Goal: Transaction & Acquisition: Purchase product/service

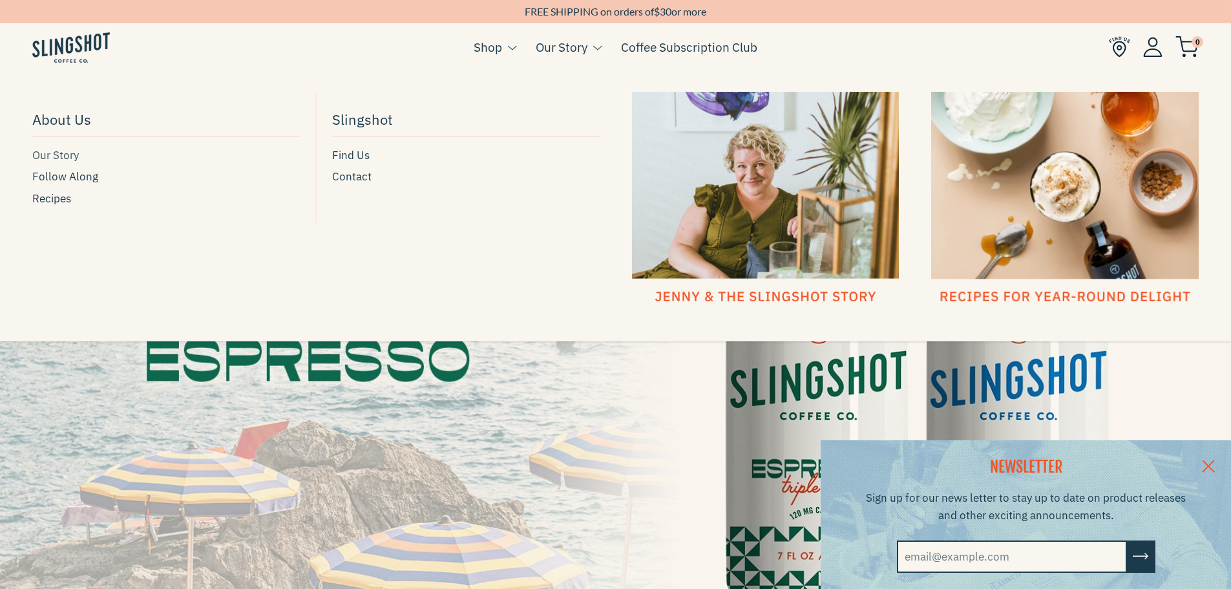
click at [63, 160] on span "Our Story" at bounding box center [55, 155] width 47 height 17
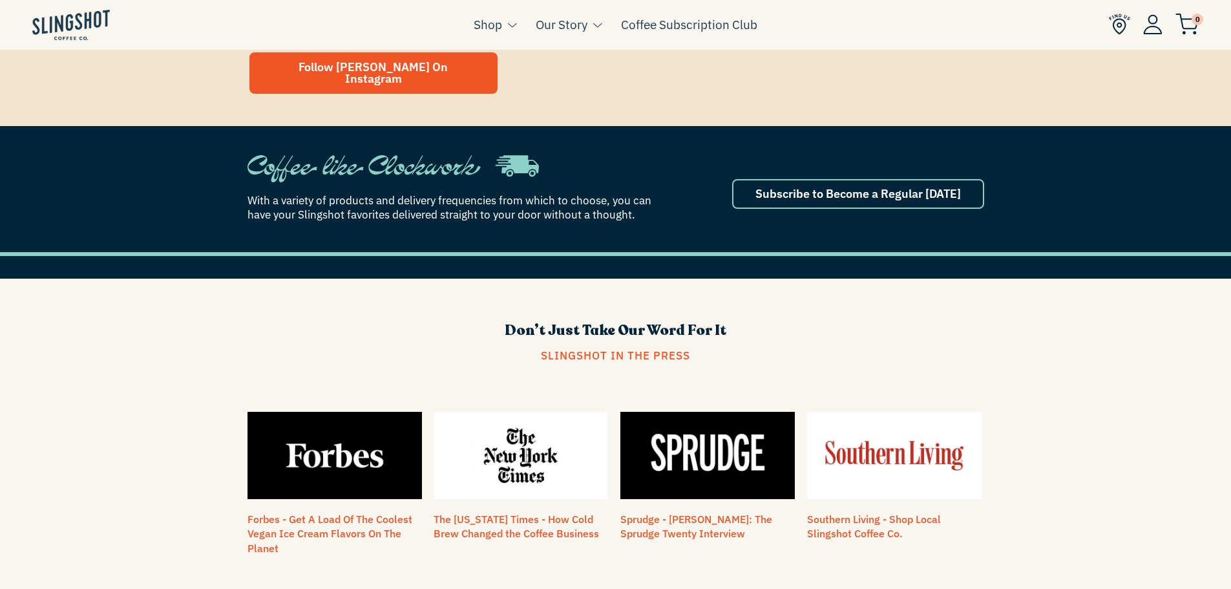
scroll to position [1098, 0]
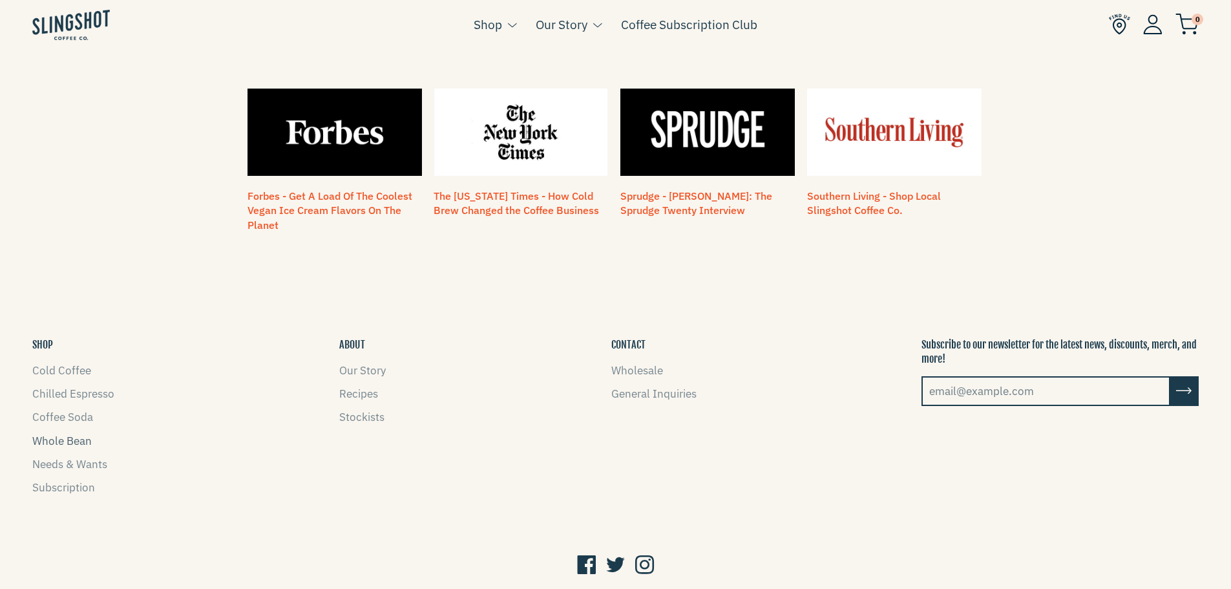
click at [66, 434] on link "Whole Bean" at bounding box center [61, 441] width 59 height 14
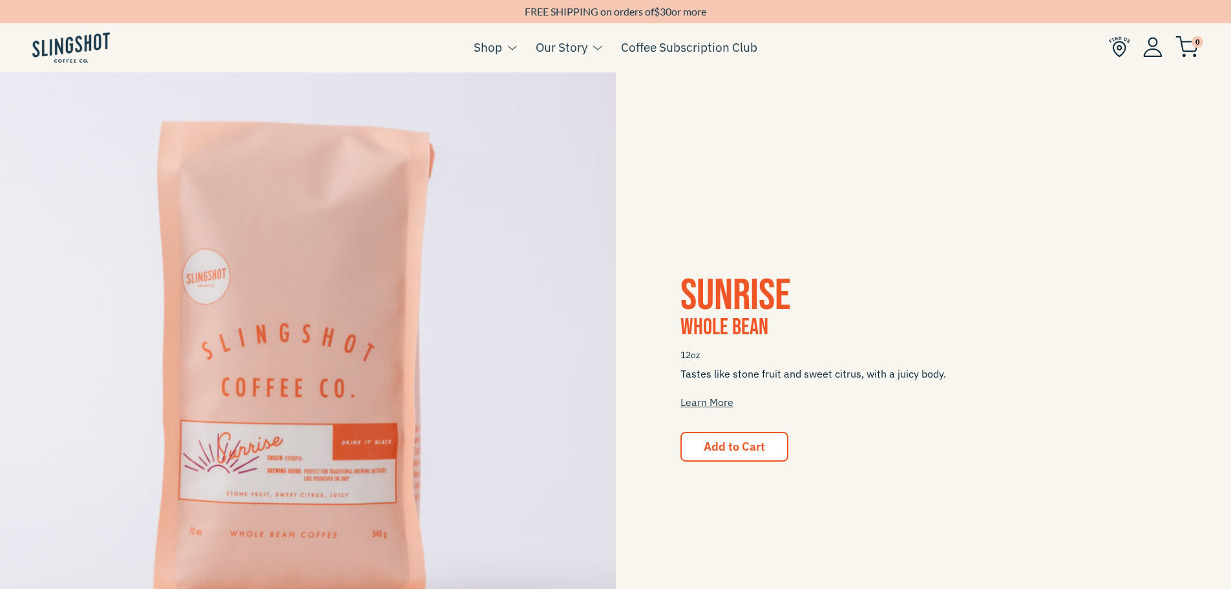
scroll to position [194, 0]
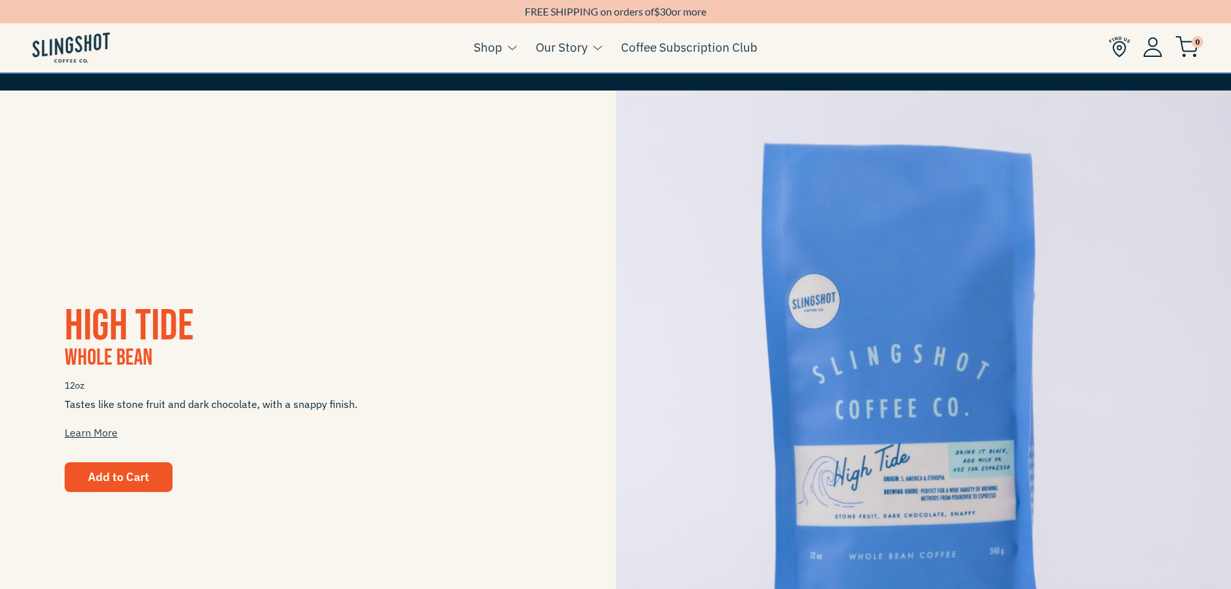
click at [123, 483] on span "Add to Cart" at bounding box center [118, 476] width 61 height 15
click at [92, 474] on span "Add to Cart" at bounding box center [118, 476] width 61 height 15
click at [1192, 50] on img at bounding box center [1186, 46] width 23 height 21
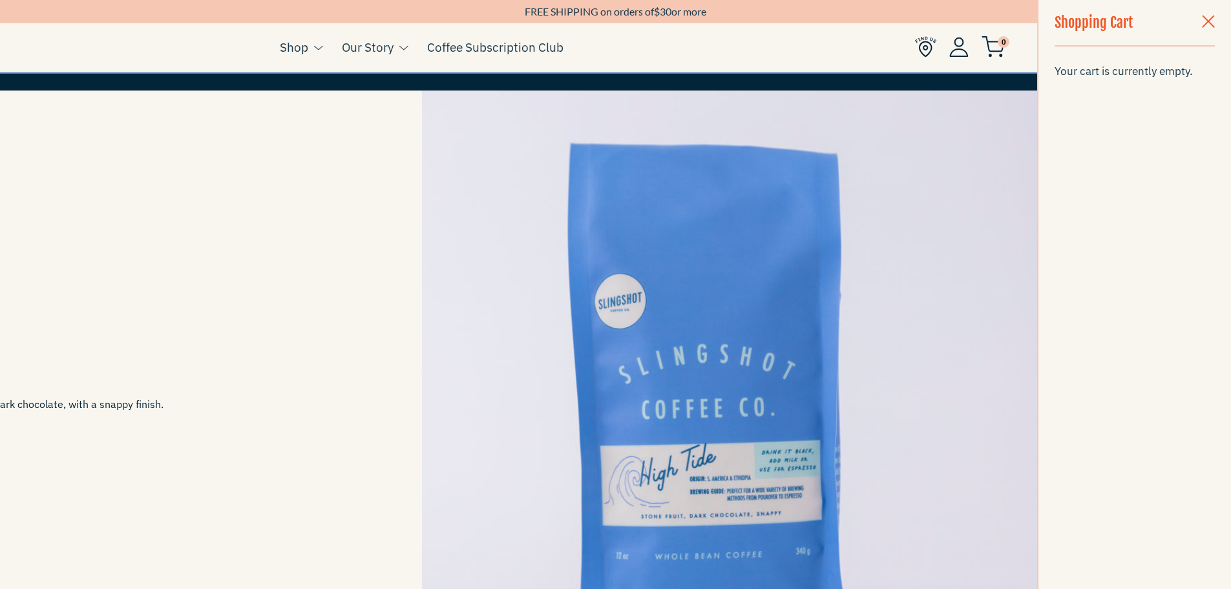
click at [271, 350] on h3 "Whole Bean" at bounding box center [114, 361] width 487 height 26
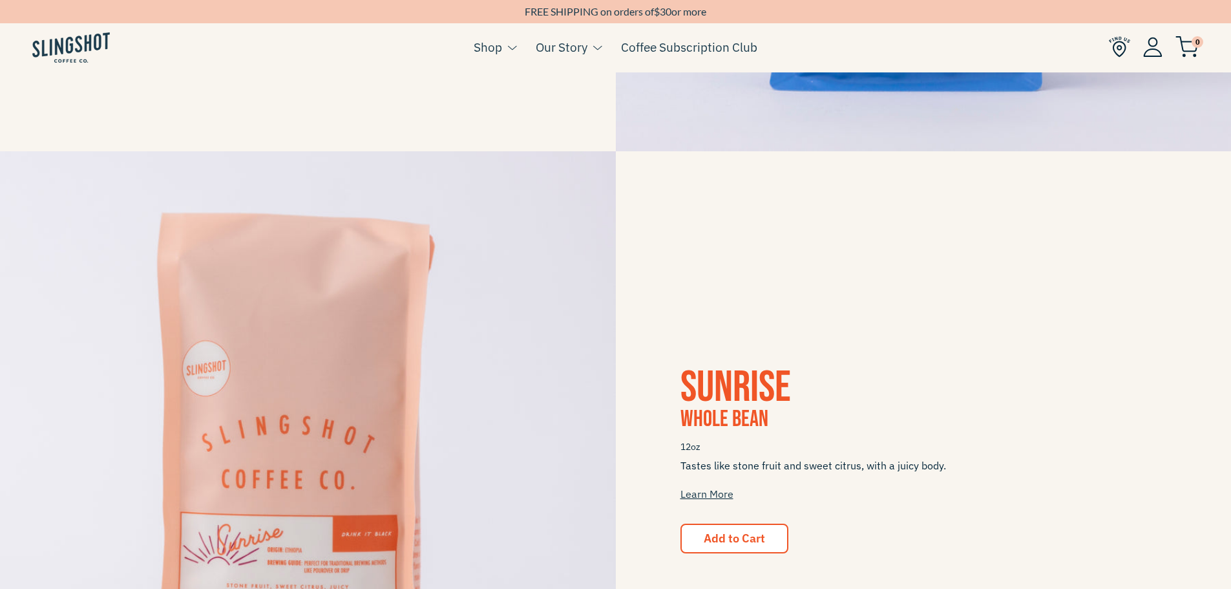
scroll to position [905, 0]
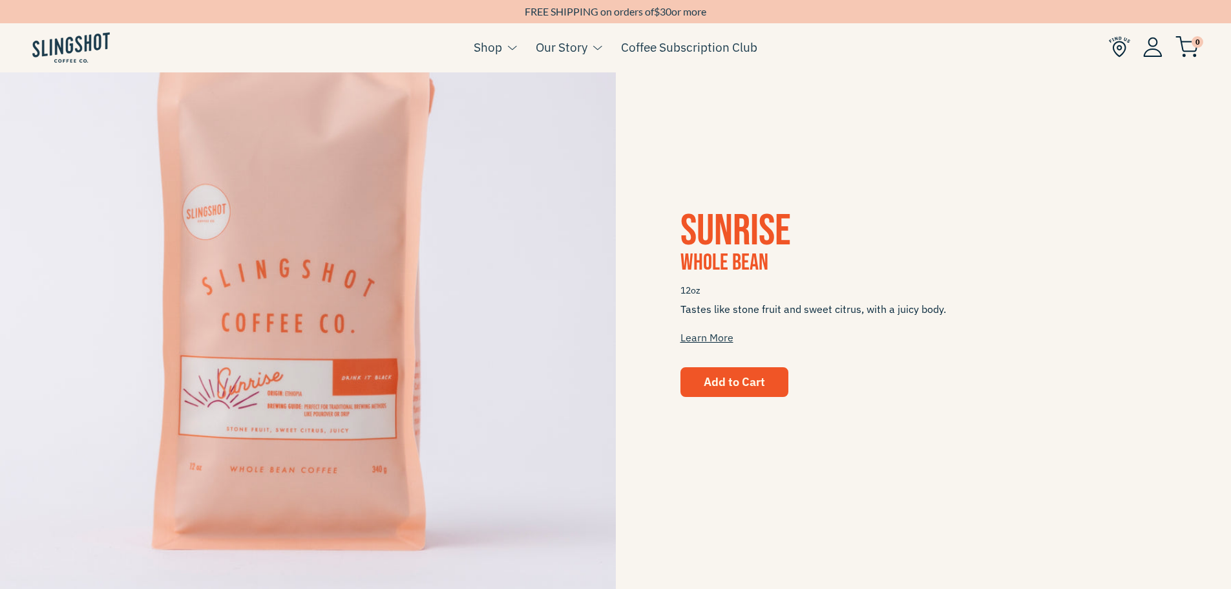
click at [725, 395] on button "Add to Cart" at bounding box center [734, 382] width 108 height 30
click at [741, 380] on span "Add to Cart" at bounding box center [734, 381] width 61 height 15
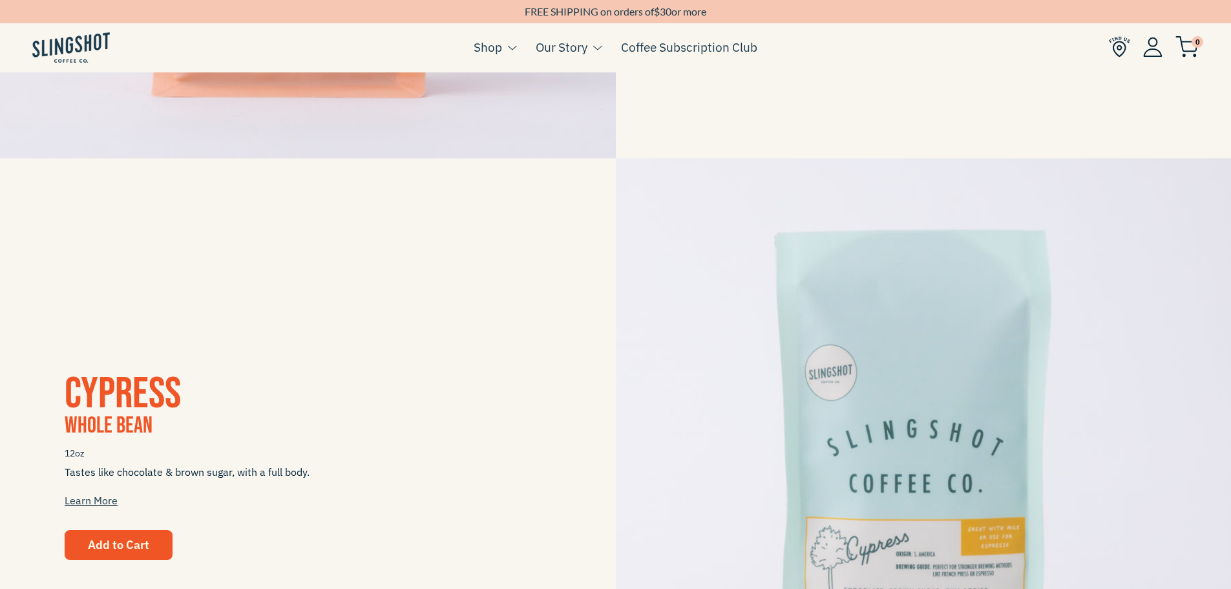
click at [127, 539] on span "Add to Cart" at bounding box center [118, 544] width 61 height 15
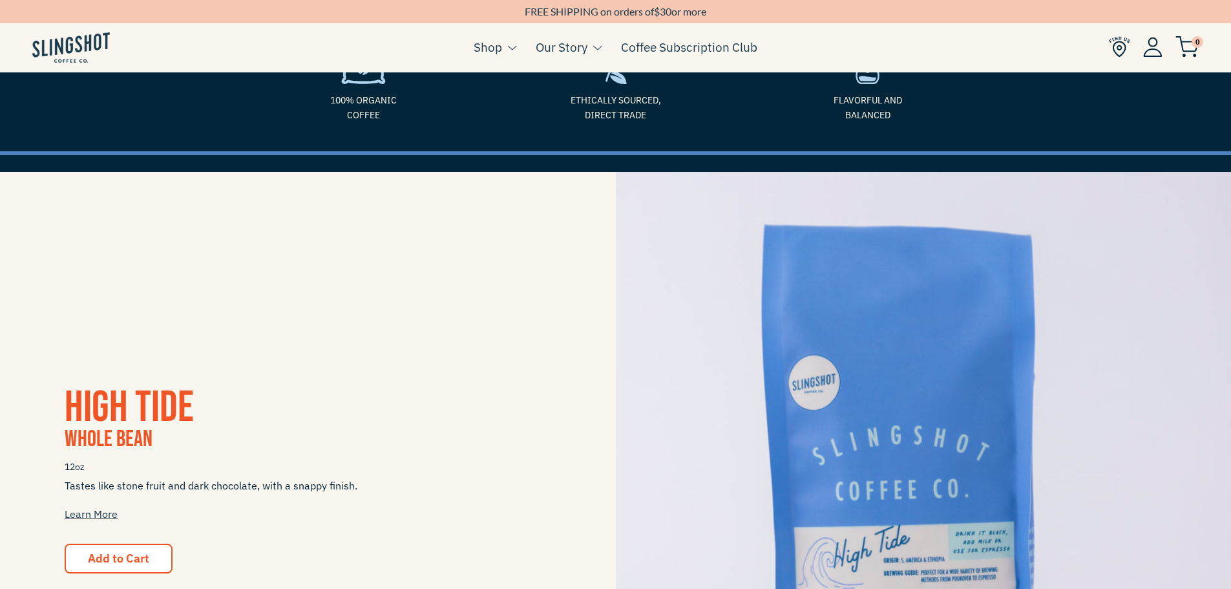
scroll to position [0, 0]
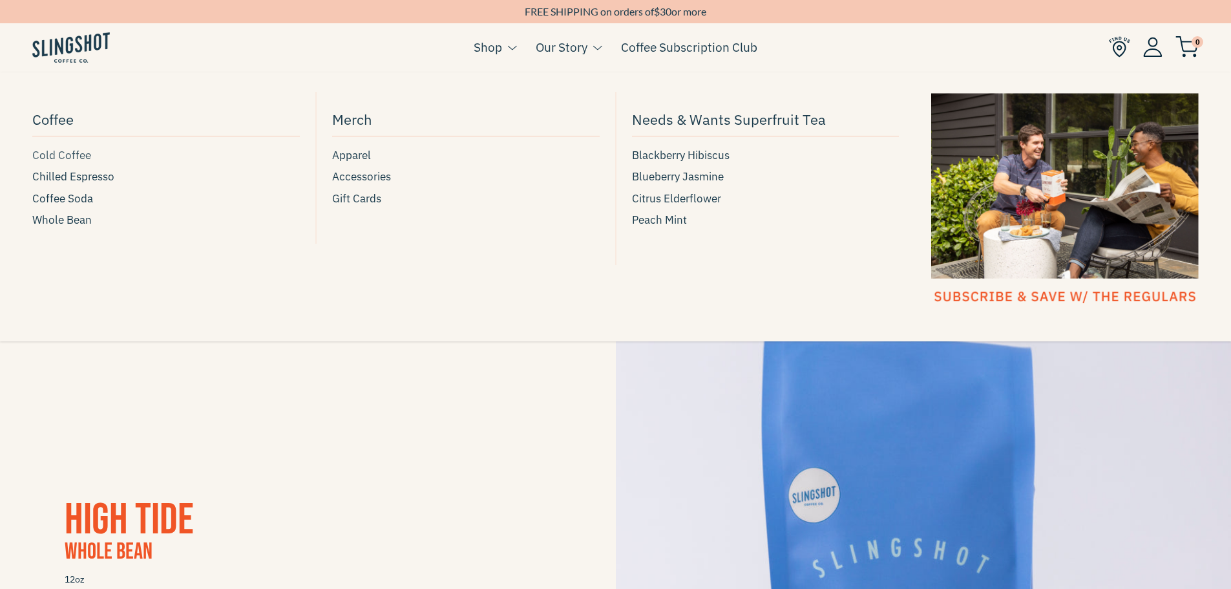
click at [71, 156] on span "Cold Coffee" at bounding box center [61, 155] width 59 height 17
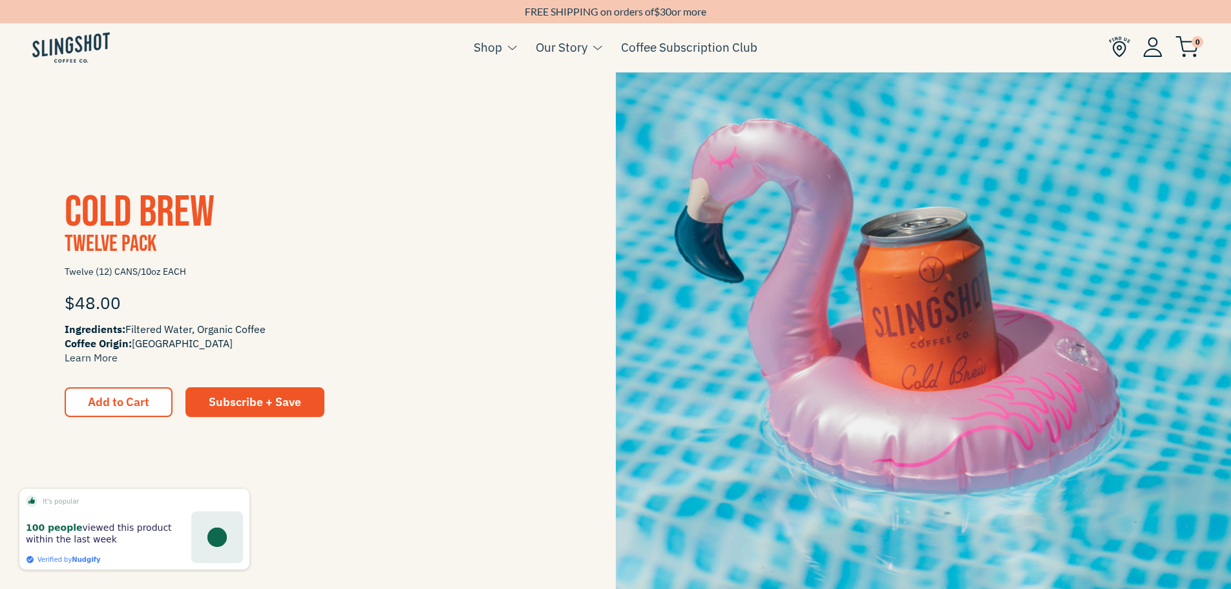
scroll to position [1745, 0]
